Goal: Navigation & Orientation: Find specific page/section

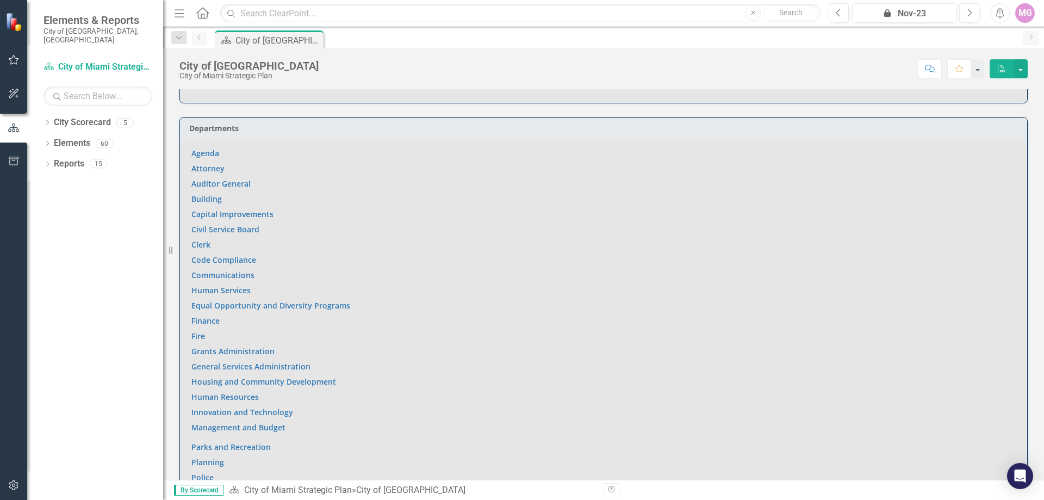
scroll to position [653, 0]
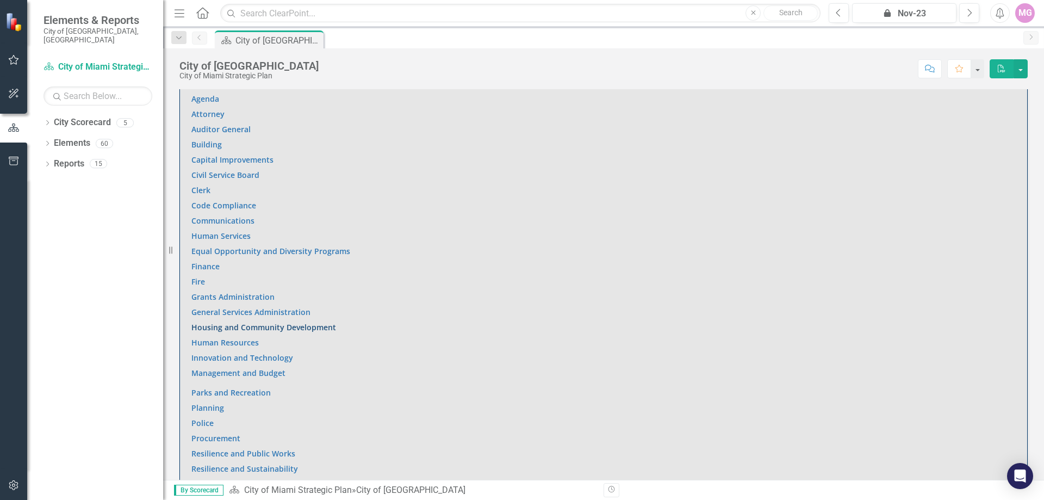
click at [233, 322] on link "Housing and Community Development" at bounding box center [263, 327] width 145 height 10
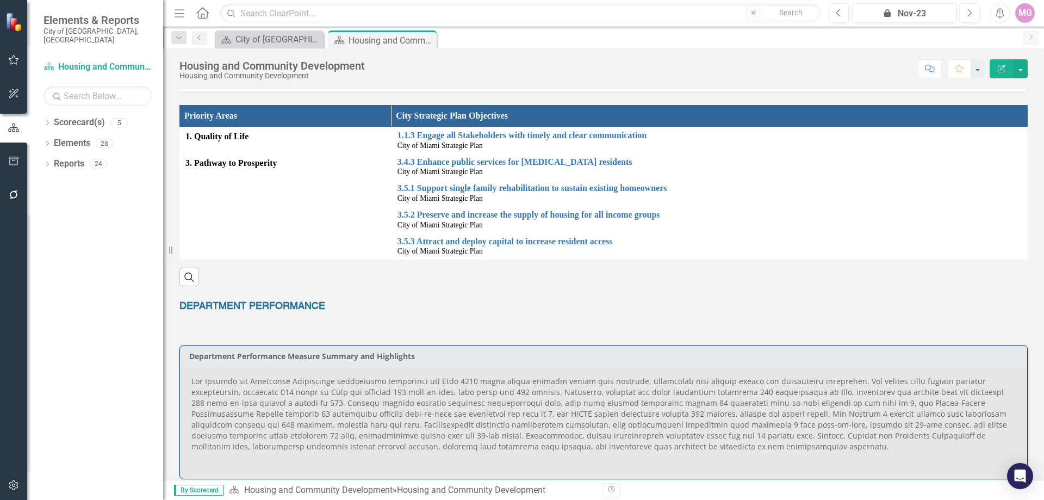
scroll to position [381, 0]
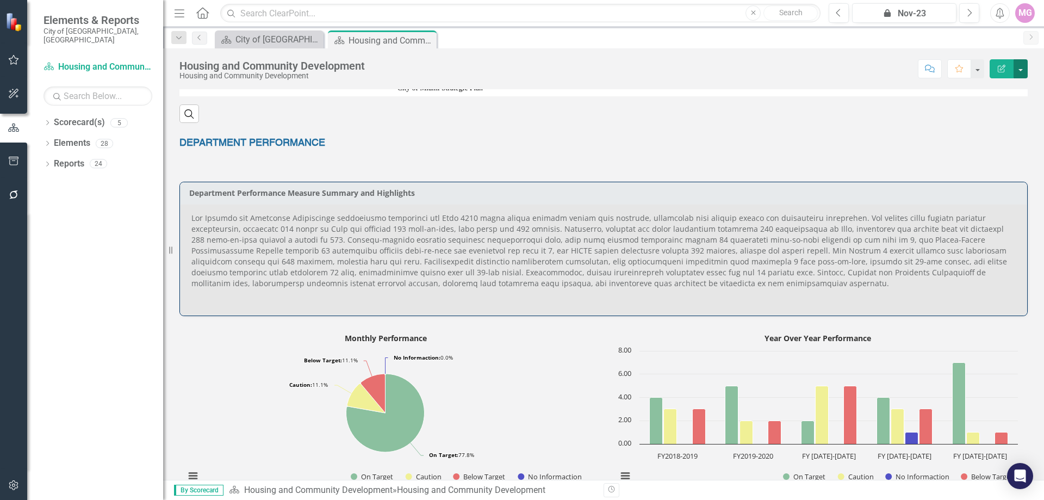
click at [1017, 70] on button "button" at bounding box center [1021, 68] width 14 height 19
click at [172, 247] on icon at bounding box center [170, 250] width 3 height 8
click at [172, 249] on icon at bounding box center [170, 250] width 3 height 8
click at [203, 13] on icon "Home" at bounding box center [202, 12] width 14 height 11
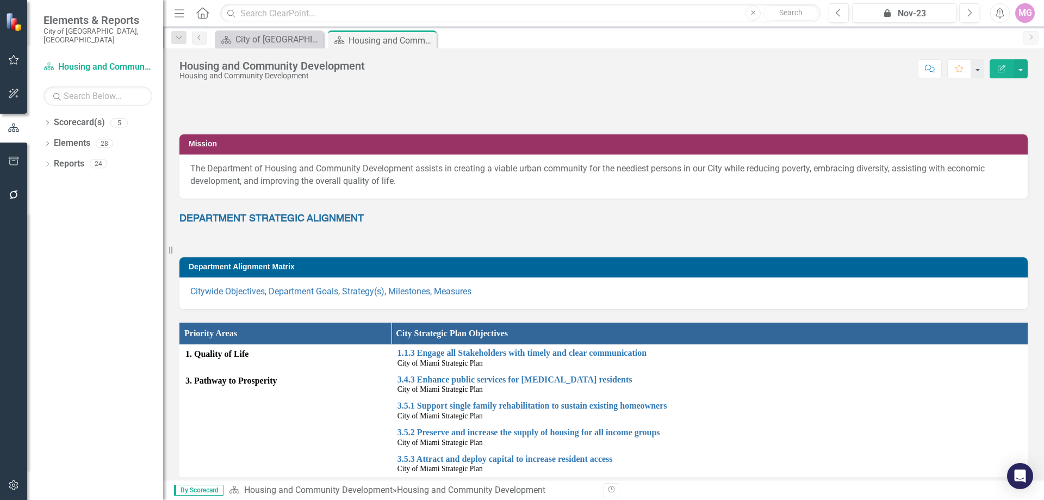
click at [181, 15] on icon "Menu" at bounding box center [179, 12] width 14 height 11
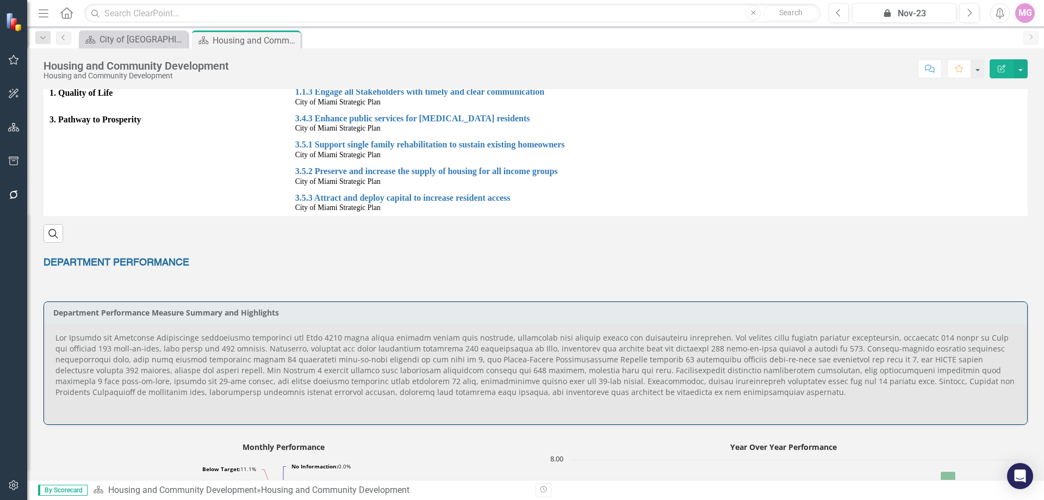
scroll to position [272, 0]
